Goal: Task Accomplishment & Management: Use online tool/utility

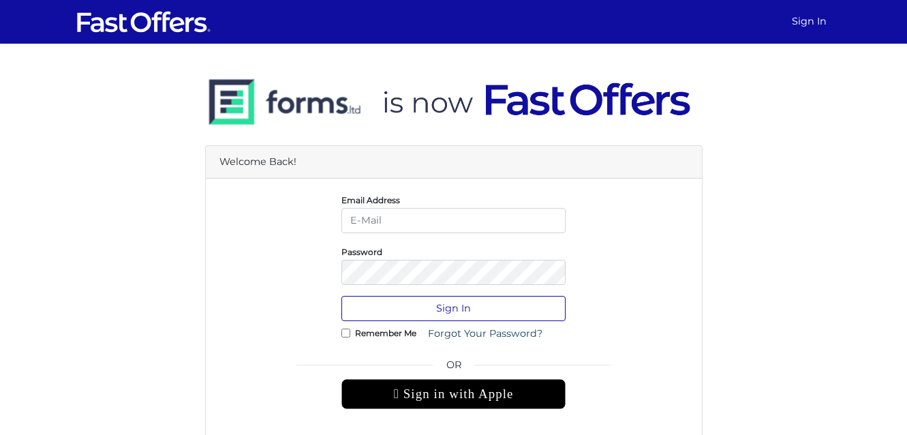
type input "keanne.antwi@outlook.com"
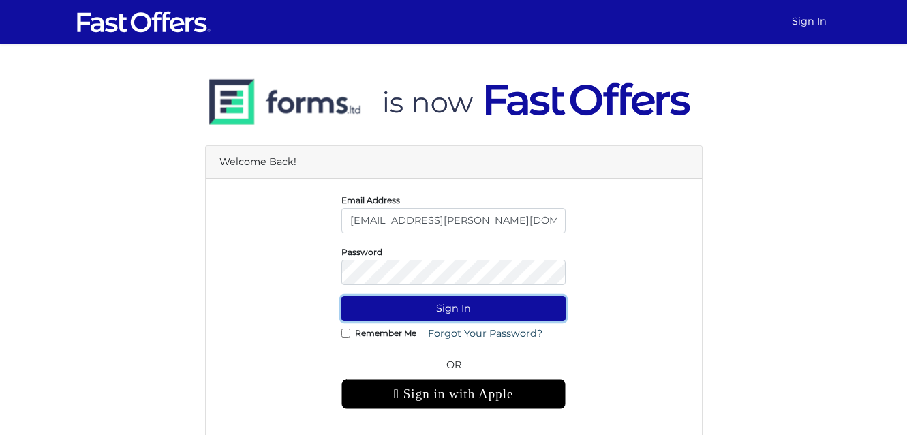
click at [499, 304] on button "Sign In" at bounding box center [454, 308] width 224 height 25
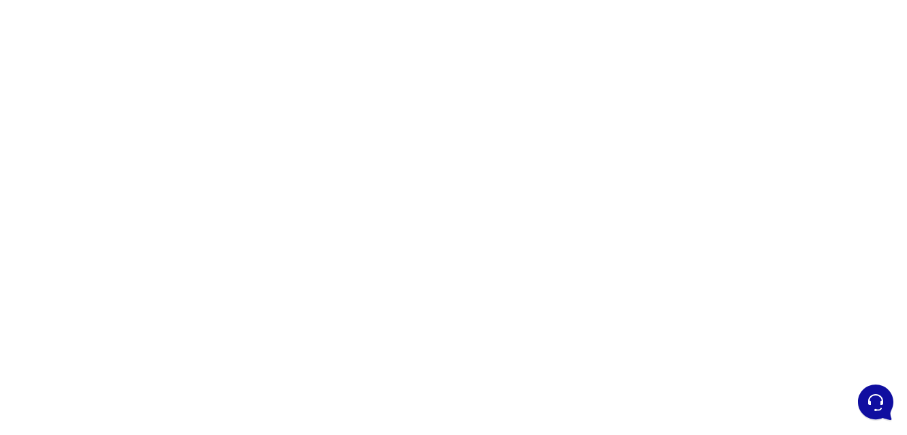
scroll to position [196, 0]
click at [665, 243] on div at bounding box center [453, 205] width 907 height 682
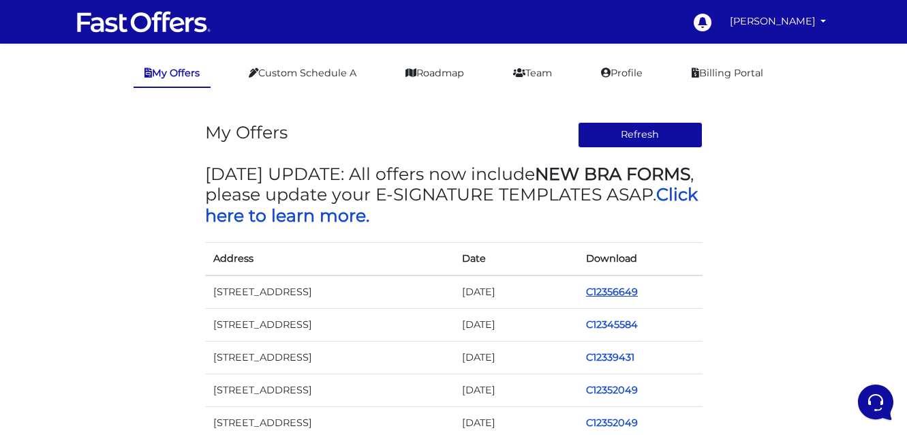
click at [608, 289] on link "C12356649" at bounding box center [612, 292] width 52 height 12
